Goal: Find specific page/section: Find specific page/section

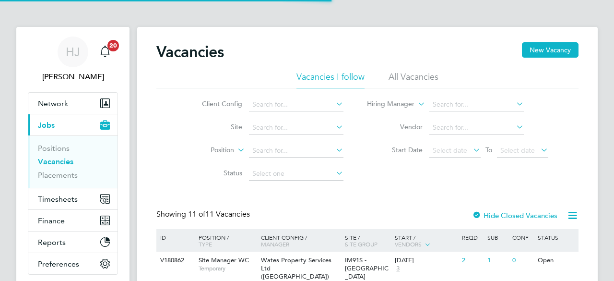
click at [236, 167] on li "Status" at bounding box center [265, 173] width 180 height 23
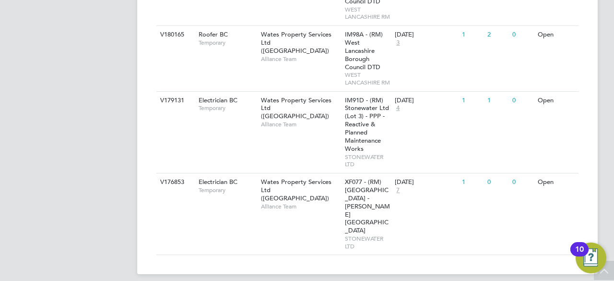
scroll to position [656, 0]
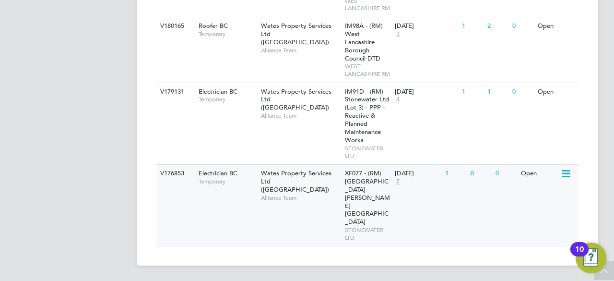
click at [268, 201] on span "Alliance Team" at bounding box center [300, 198] width 79 height 8
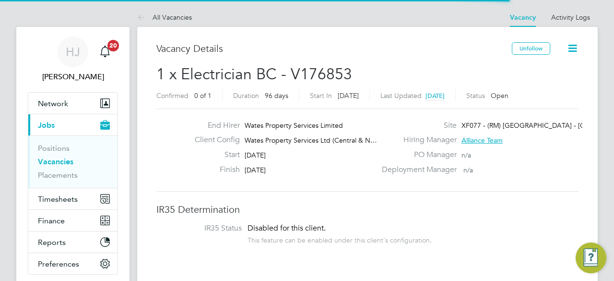
click at [230, 180] on div "End Hirer Wates Property Services Limited Client Config Wates Property Services…" at bounding box center [367, 149] width 422 height 83
